Goal: Find specific page/section: Find specific page/section

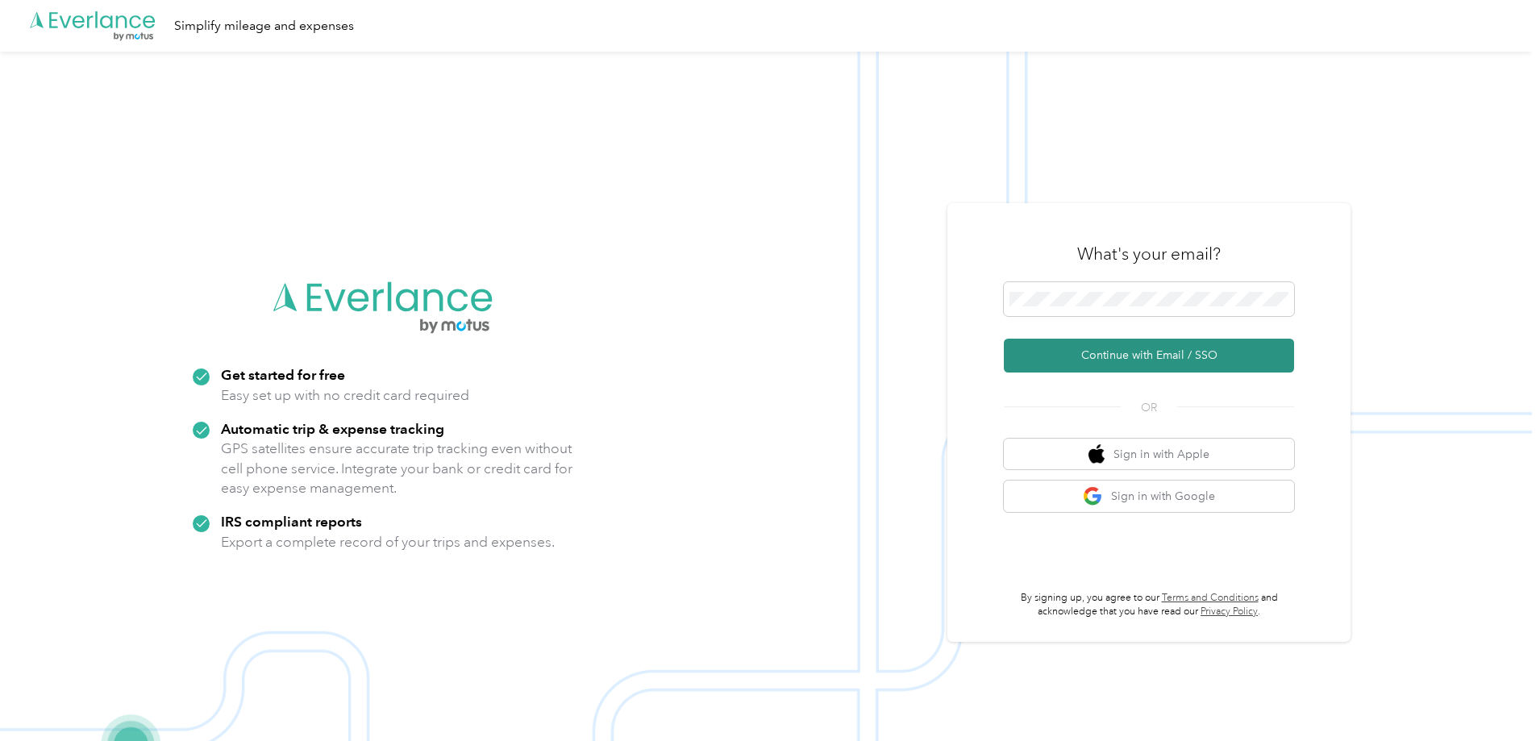
click at [1140, 356] on button "Continue with Email / SSO" at bounding box center [1149, 356] width 290 height 34
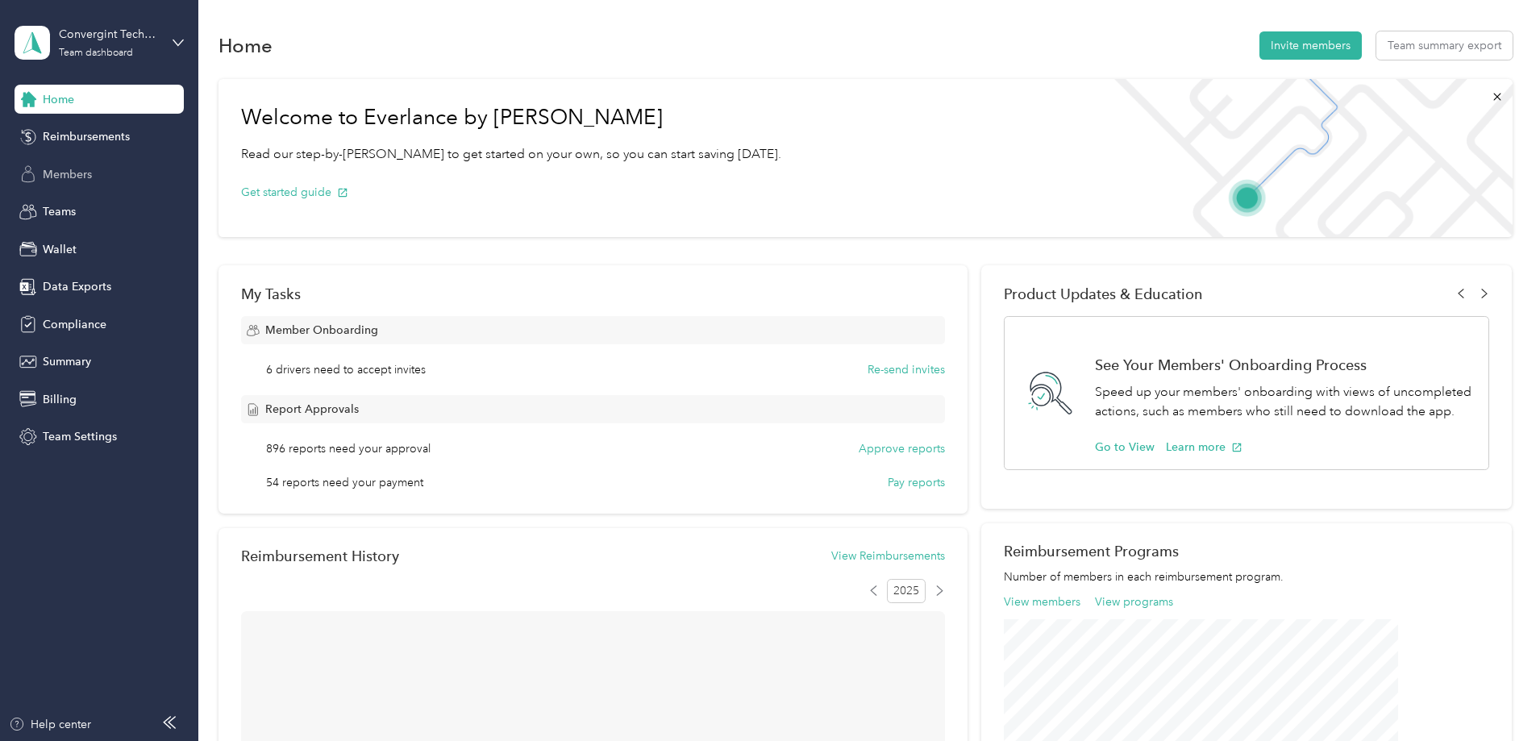
click at [57, 173] on span "Members" at bounding box center [67, 174] width 49 height 17
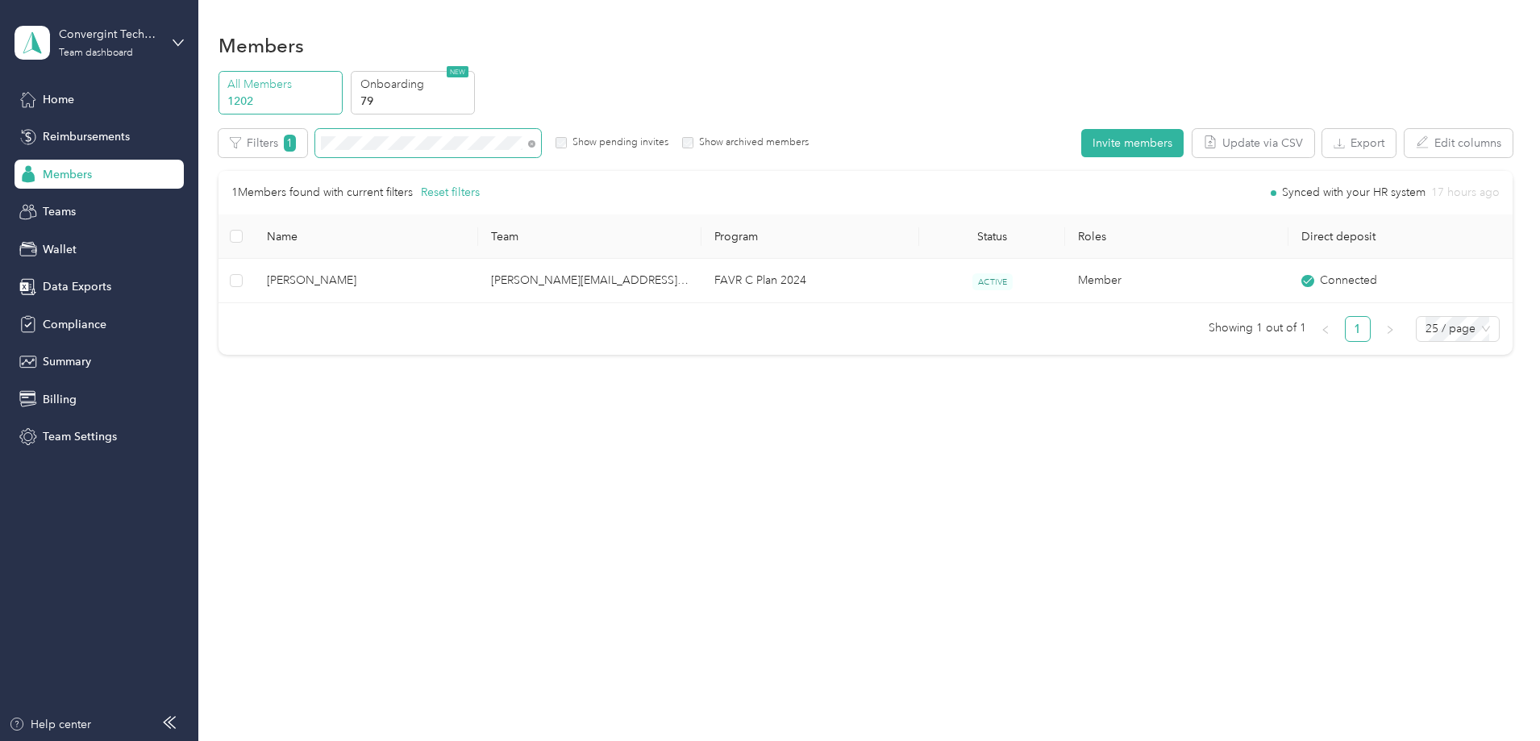
click at [536, 144] on span at bounding box center [529, 143] width 13 height 17
click at [536, 140] on icon at bounding box center [531, 143] width 7 height 7
